Goal: Navigation & Orientation: Find specific page/section

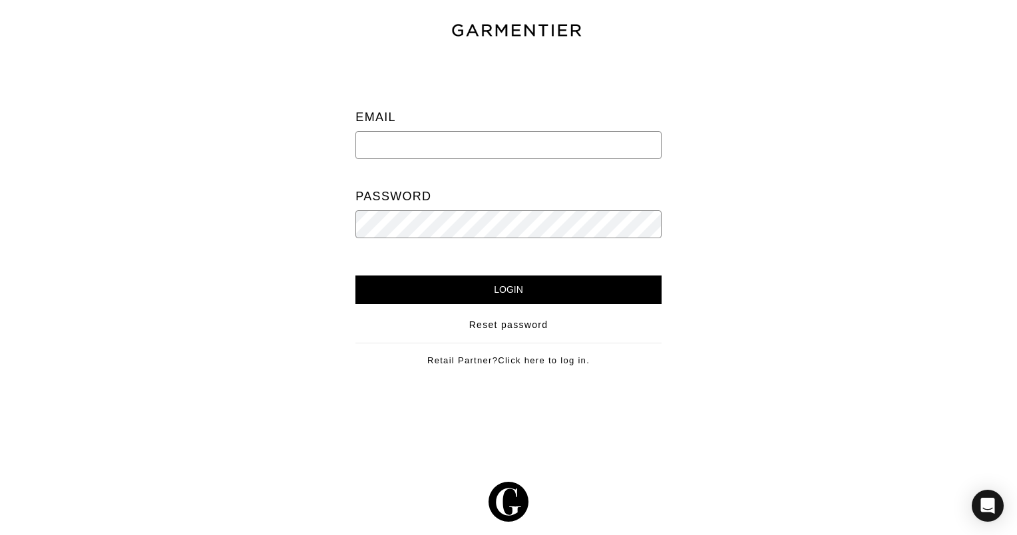
click at [409, 140] on input "email" at bounding box center [508, 145] width 306 height 28
type input "[EMAIL_ADDRESS][DOMAIN_NAME]"
click at [487, 282] on input "Login" at bounding box center [508, 290] width 306 height 29
click at [503, 292] on input "Login" at bounding box center [508, 290] width 306 height 29
click at [413, 144] on input "[EMAIL_ADDRESS][DOMAIN_NAME]" at bounding box center [508, 145] width 306 height 28
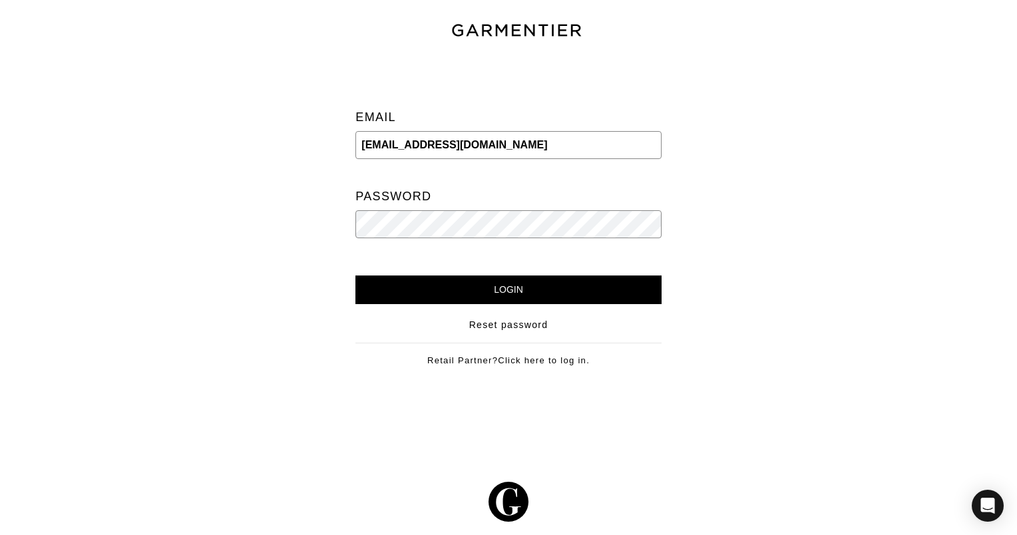
type input "shopsixtyfivepa@gmail.com"
click at [495, 286] on input "Login" at bounding box center [508, 290] width 306 height 29
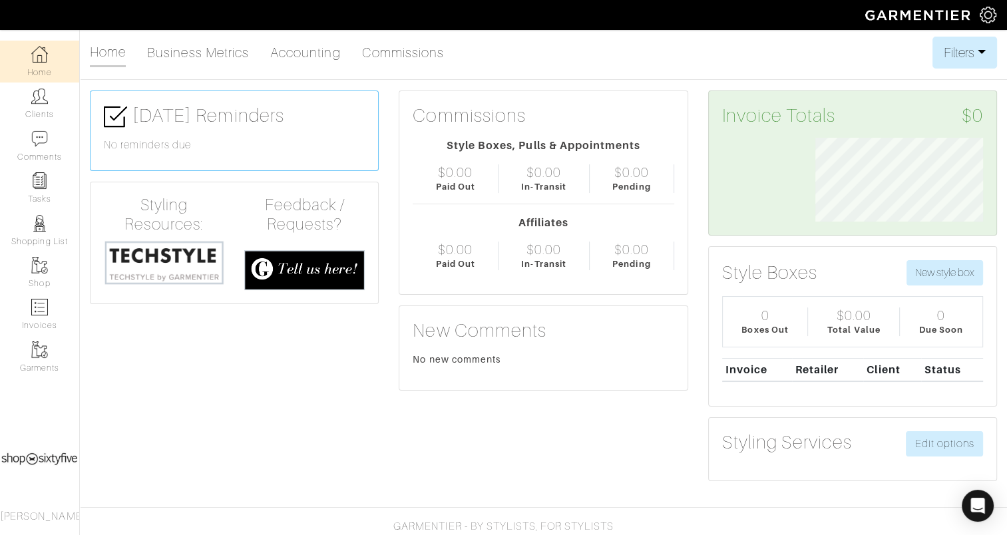
scroll to position [19, 0]
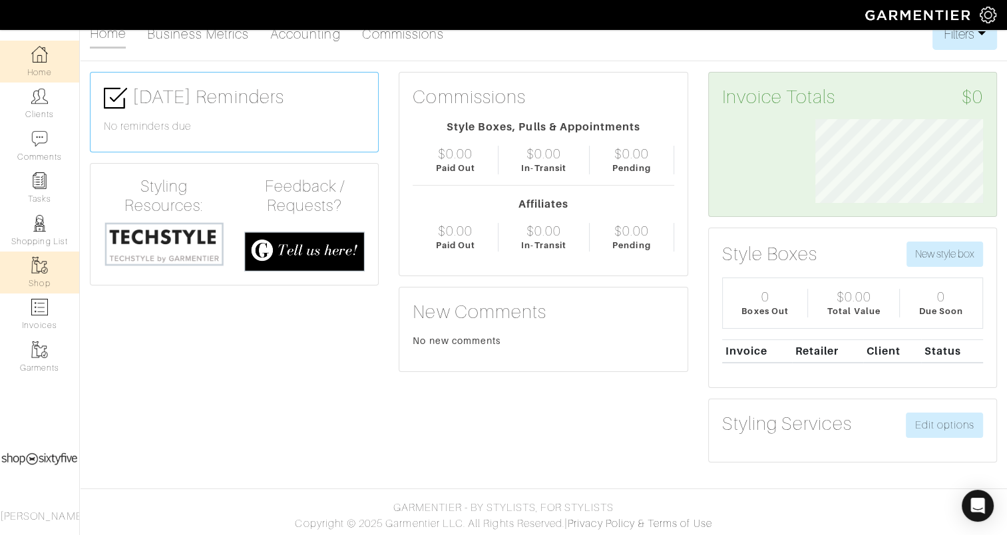
click at [39, 257] on img at bounding box center [39, 265] width 17 height 17
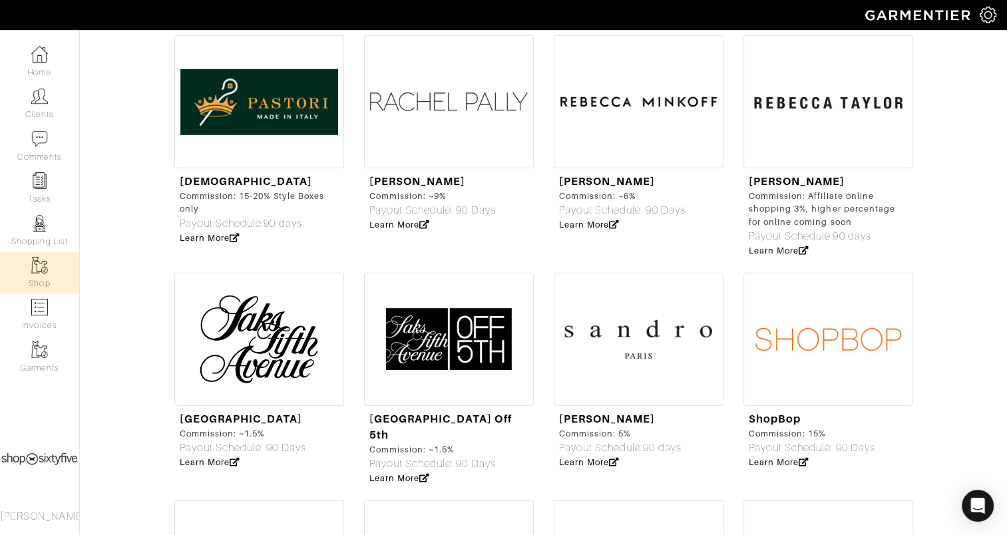
scroll to position [3949, 0]
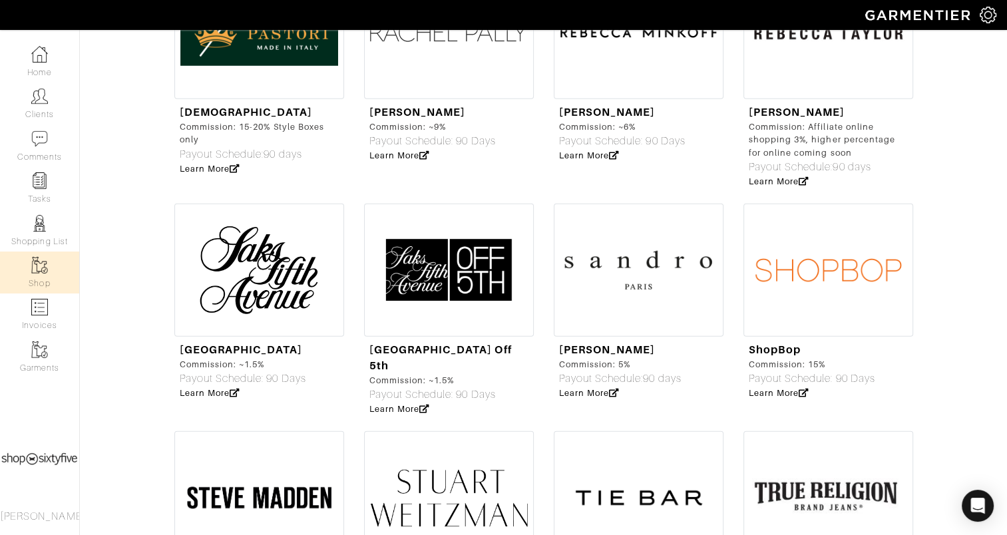
click at [806, 204] on img at bounding box center [829, 270] width 170 height 133
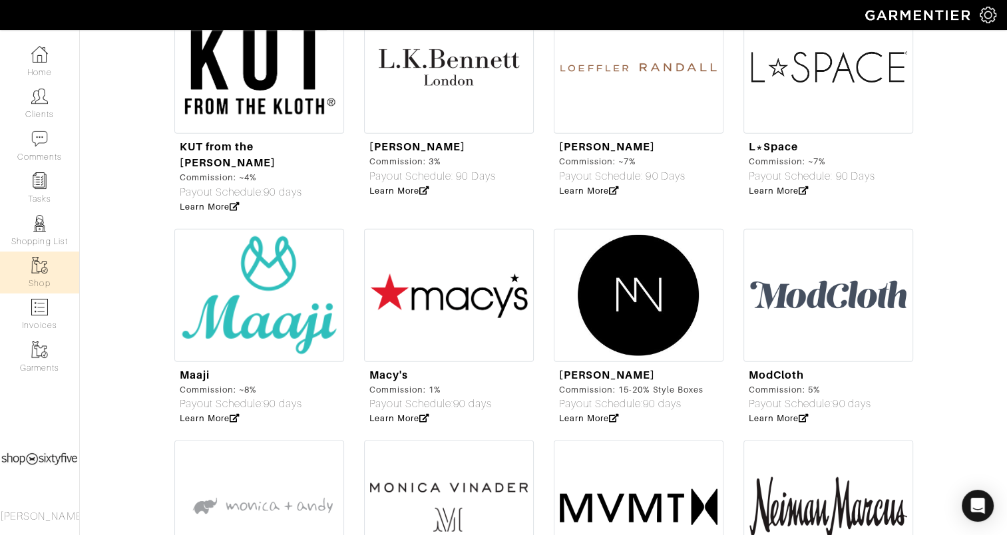
scroll to position [3026, 0]
